Goal: Information Seeking & Learning: Learn about a topic

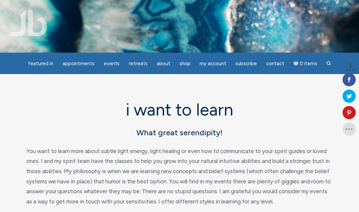
click at [19, 19] on img at bounding box center [28, 23] width 37 height 26
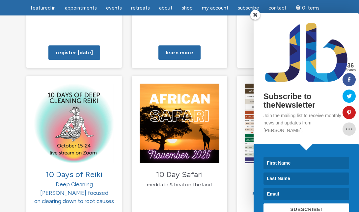
scroll to position [657, 0]
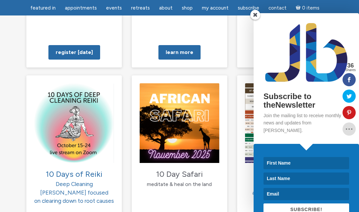
click at [255, 17] on span at bounding box center [255, 15] width 10 height 10
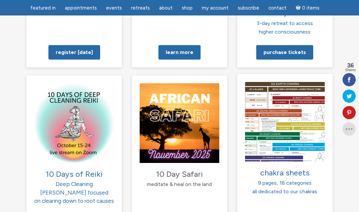
click at [291, 87] on img at bounding box center [285, 122] width 80 height 80
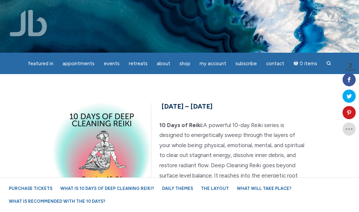
click at [34, 26] on img at bounding box center [28, 23] width 37 height 26
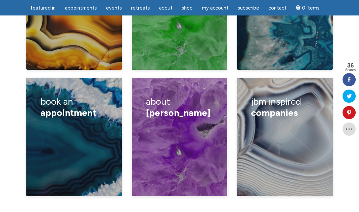
scroll to position [1160, 0]
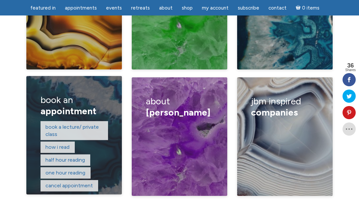
click at [73, 141] on p "How I read" at bounding box center [58, 147] width 35 height 12
click at [59, 170] on link "One hour reading" at bounding box center [65, 173] width 40 height 6
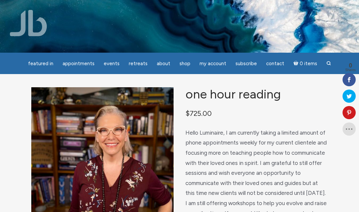
click at [80, 25] on img at bounding box center [179, 27] width 359 height 240
click at [45, 25] on img at bounding box center [28, 23] width 37 height 26
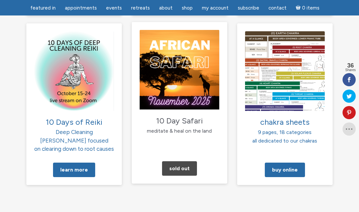
scroll to position [713, 0]
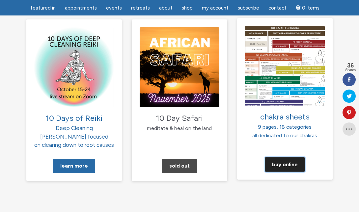
click at [281, 158] on link "Buy Online" at bounding box center [285, 165] width 40 height 14
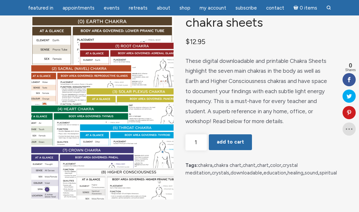
scroll to position [52, 0]
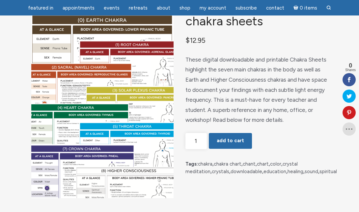
click at [281, 125] on p "These digital downloadable and printable Chakra Sheets highlight the seven main…" at bounding box center [257, 90] width 142 height 71
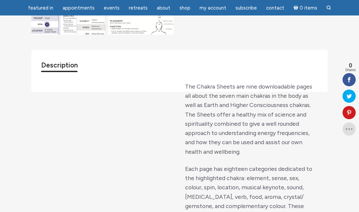
scroll to position [0, 0]
